Goal: Use online tool/utility: Utilize a website feature to perform a specific function

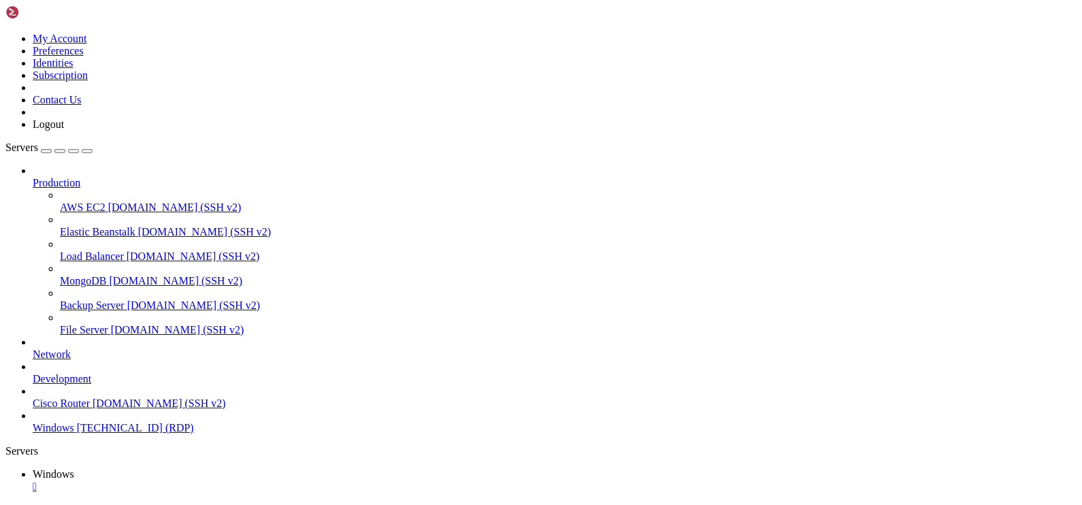
drag, startPoint x: 919, startPoint y: 642, endPoint x: 1008, endPoint y: 655, distance: 90.2
drag, startPoint x: 942, startPoint y: 641, endPoint x: 1046, endPoint y: 648, distance: 103.7
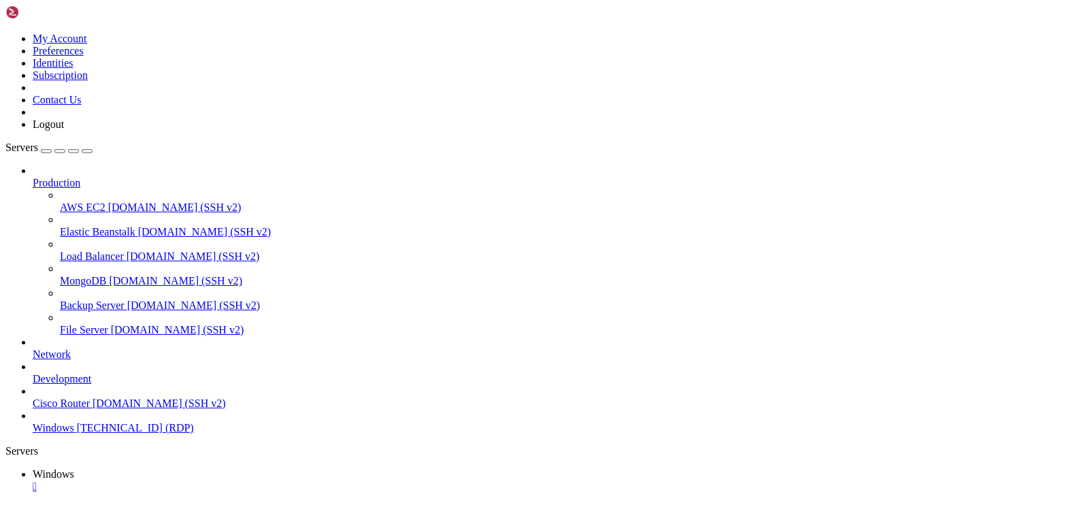
drag, startPoint x: 618, startPoint y: 791, endPoint x: 622, endPoint y: 799, distance: 9.5
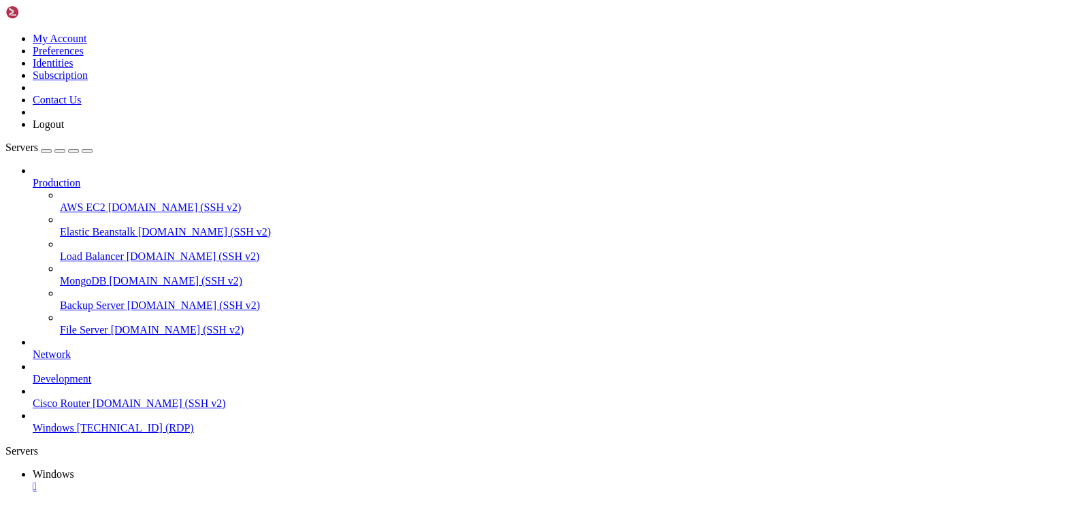
drag, startPoint x: 350, startPoint y: 1047, endPoint x: 364, endPoint y: 1031, distance: 21.2
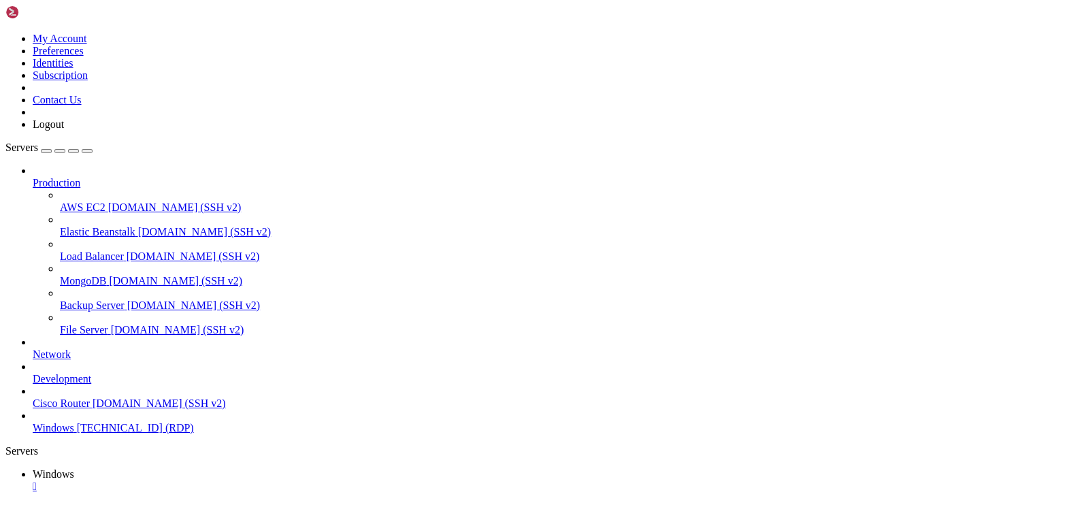
drag, startPoint x: 600, startPoint y: 703, endPoint x: 760, endPoint y: 698, distance: 159.9
drag, startPoint x: 760, startPoint y: 698, endPoint x: 803, endPoint y: 692, distance: 44.0
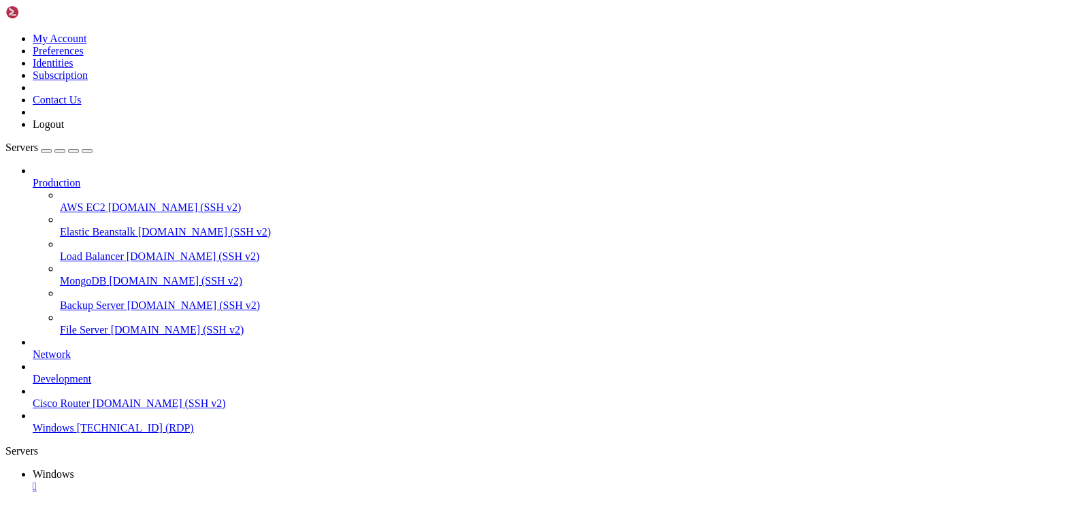
drag, startPoint x: 91, startPoint y: 606, endPoint x: 455, endPoint y: 603, distance: 364.0
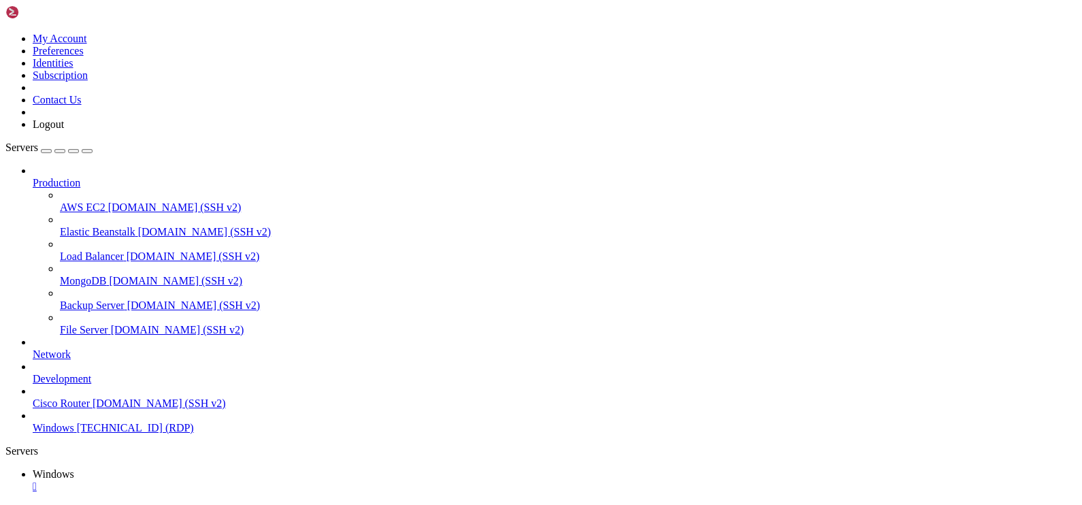
drag, startPoint x: 437, startPoint y: 608, endPoint x: 879, endPoint y: 618, distance: 442.3
drag, startPoint x: 726, startPoint y: 756, endPoint x: 239, endPoint y: 761, distance: 486.5
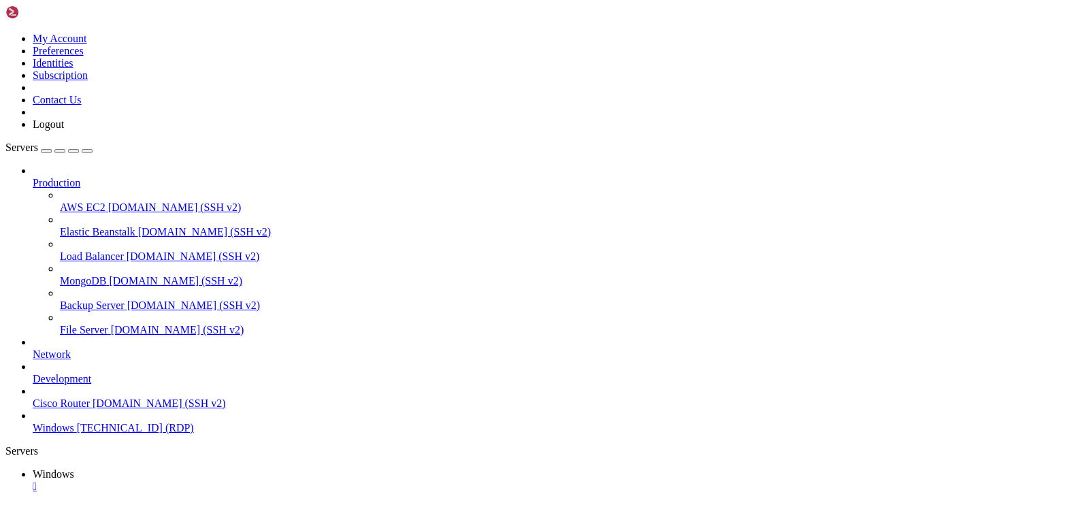
drag, startPoint x: 317, startPoint y: 854, endPoint x: 167, endPoint y: 855, distance: 149.7
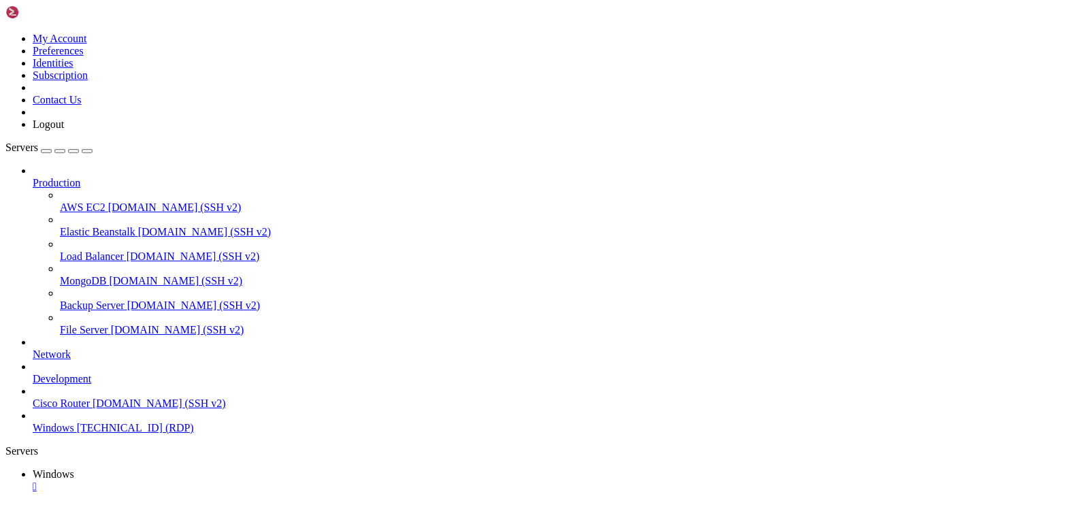
drag, startPoint x: 105, startPoint y: 608, endPoint x: 952, endPoint y: 640, distance: 848.3
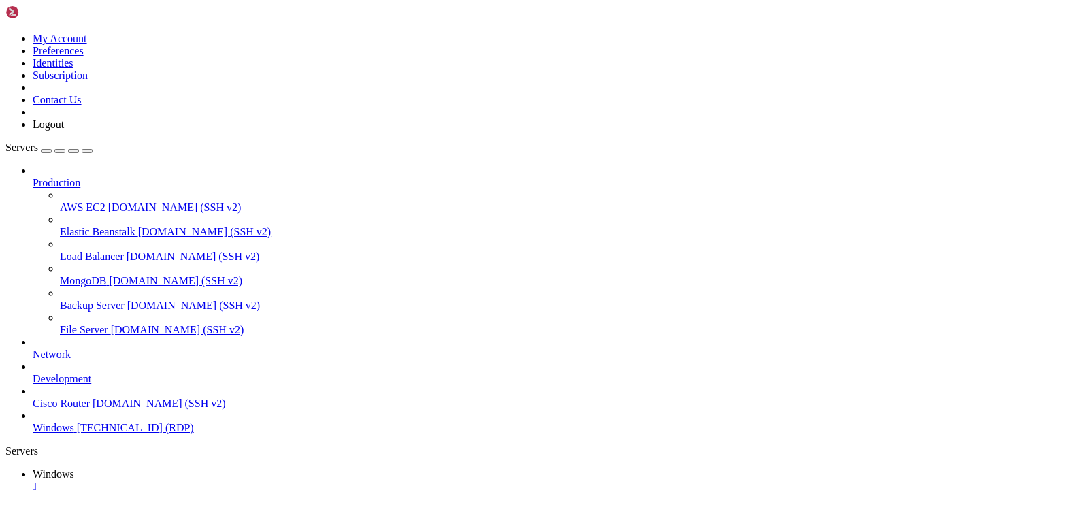
drag, startPoint x: 93, startPoint y: 610, endPoint x: 1021, endPoint y: 629, distance: 928.8
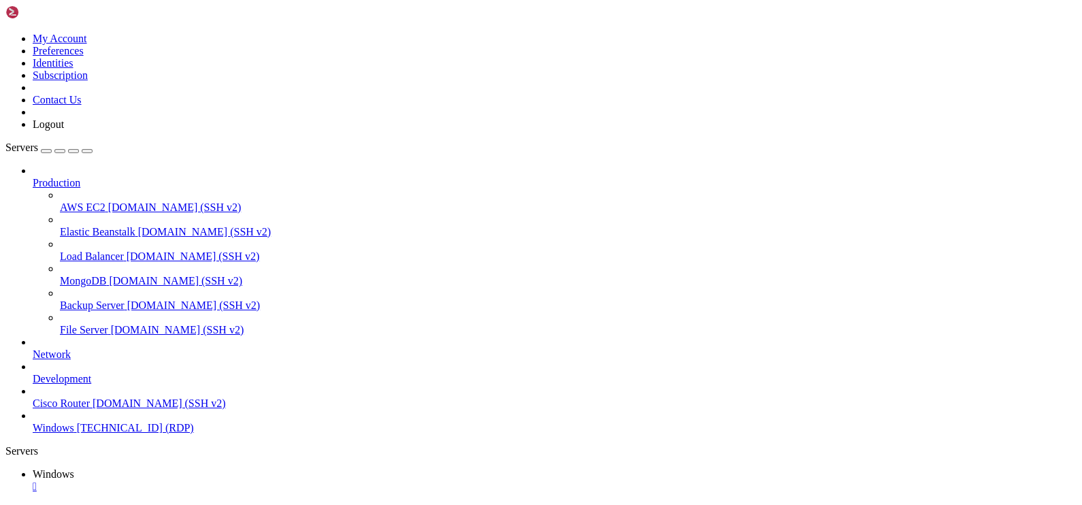
drag, startPoint x: 99, startPoint y: 612, endPoint x: 965, endPoint y: 628, distance: 866.2
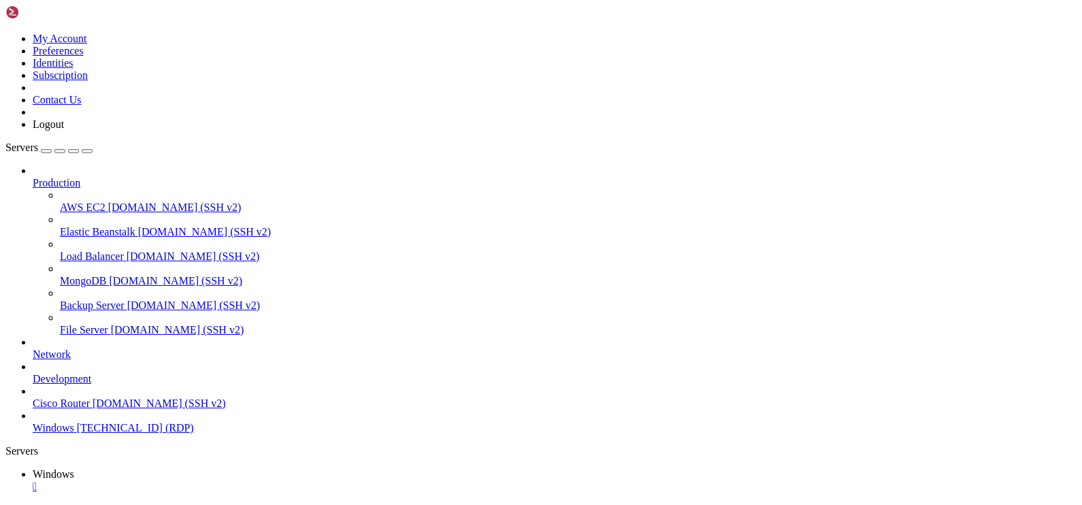
drag, startPoint x: 340, startPoint y: 778, endPoint x: 338, endPoint y: 735, distance: 43.6
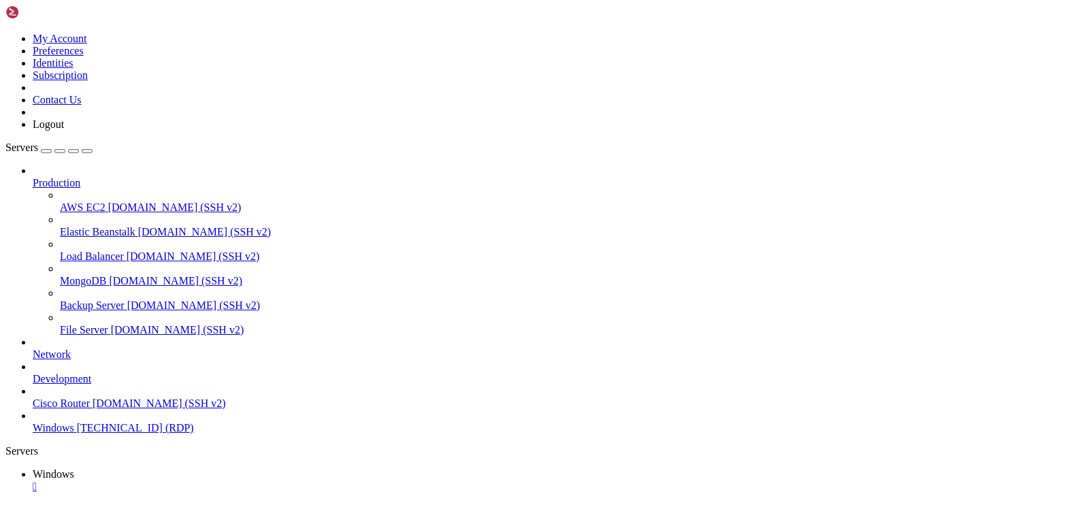
drag, startPoint x: 810, startPoint y: 693, endPoint x: 557, endPoint y: 687, distance: 252.5
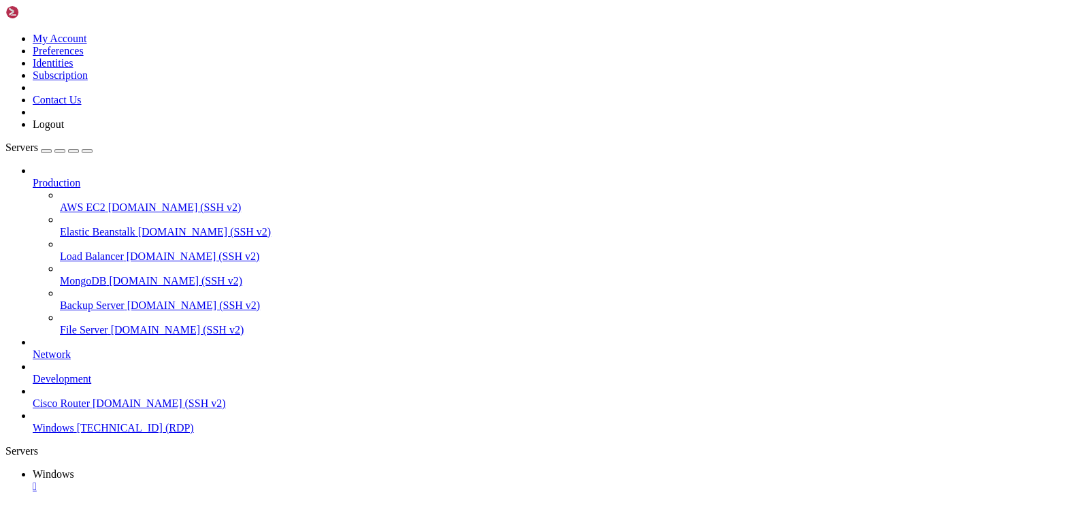
drag, startPoint x: 76, startPoint y: 613, endPoint x: 804, endPoint y: 621, distance: 728.7
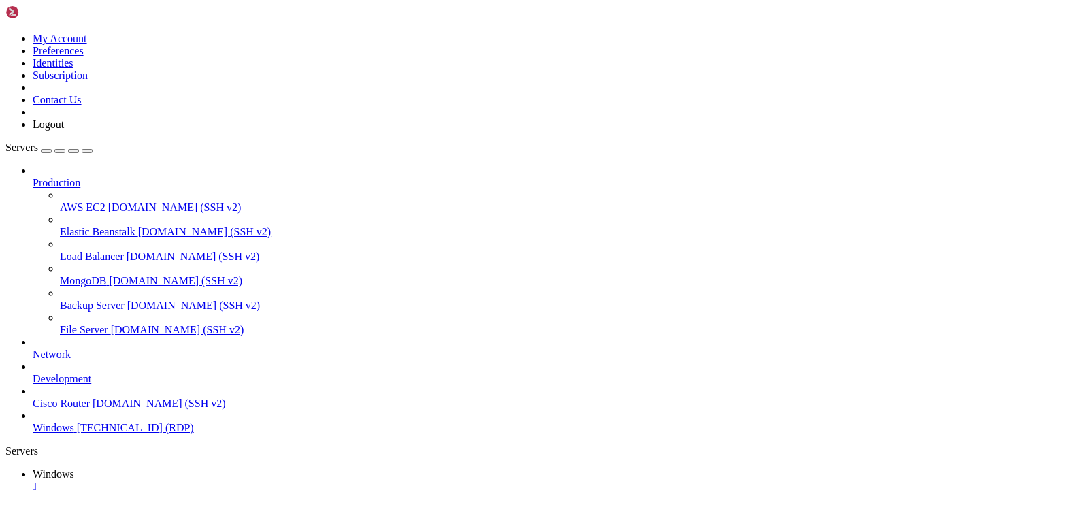
drag, startPoint x: 562, startPoint y: 689, endPoint x: 608, endPoint y: 682, distance: 46.9
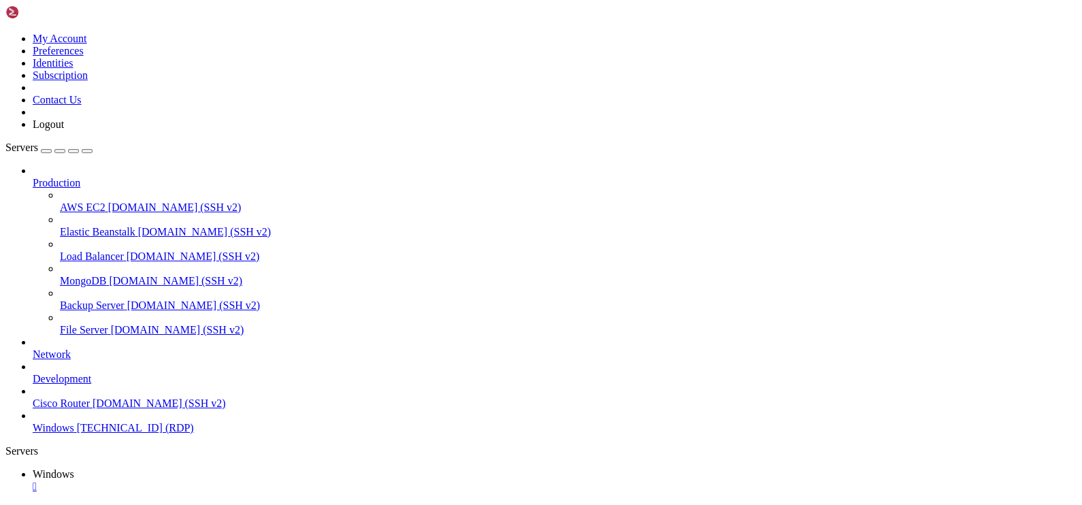
drag, startPoint x: 118, startPoint y: 608, endPoint x: 823, endPoint y: 613, distance: 705.5
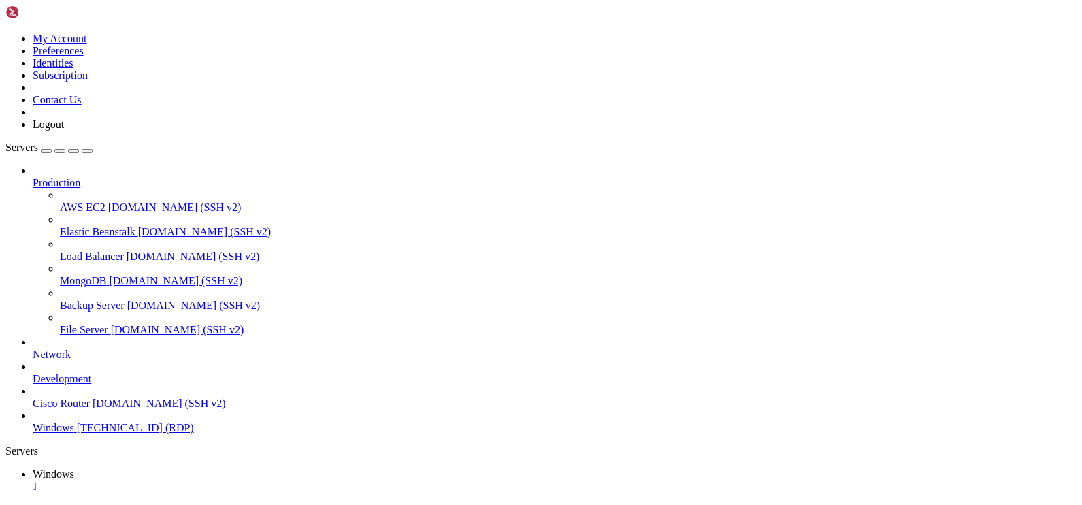
drag, startPoint x: 278, startPoint y: 744, endPoint x: 328, endPoint y: 743, distance: 50.4
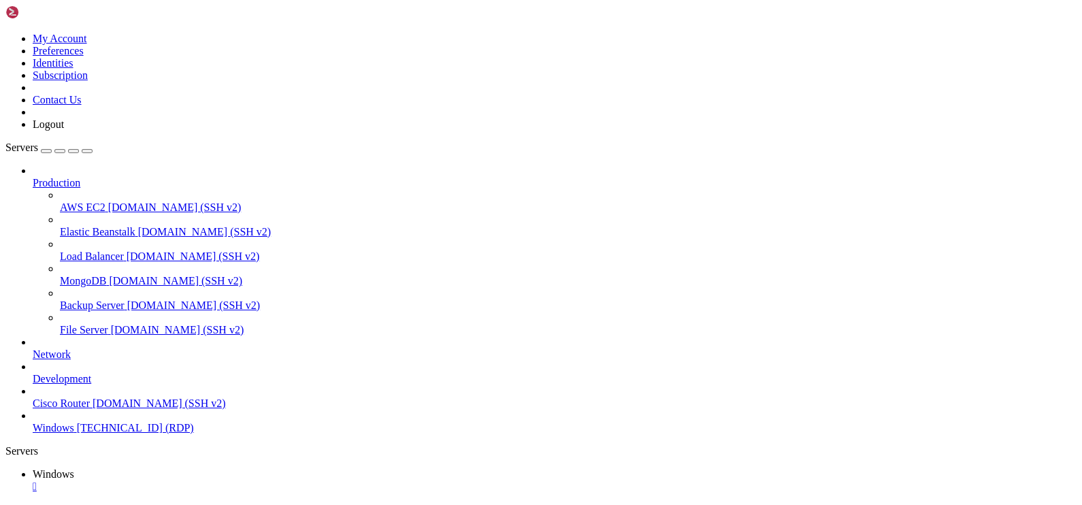
drag, startPoint x: 139, startPoint y: 606, endPoint x: 928, endPoint y: 617, distance: 789.2
drag, startPoint x: 597, startPoint y: 943, endPoint x: 381, endPoint y: 974, distance: 218.5
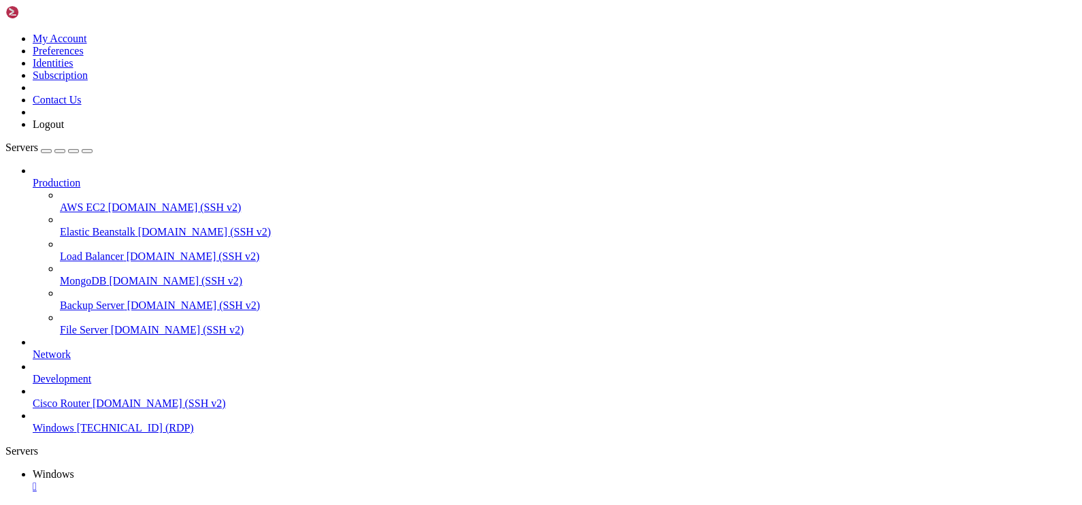
drag, startPoint x: 309, startPoint y: 851, endPoint x: 41, endPoint y: 732, distance: 292.7
drag, startPoint x: 706, startPoint y: 940, endPoint x: 702, endPoint y: 965, distance: 25.5
